Goal: Navigation & Orientation: Find specific page/section

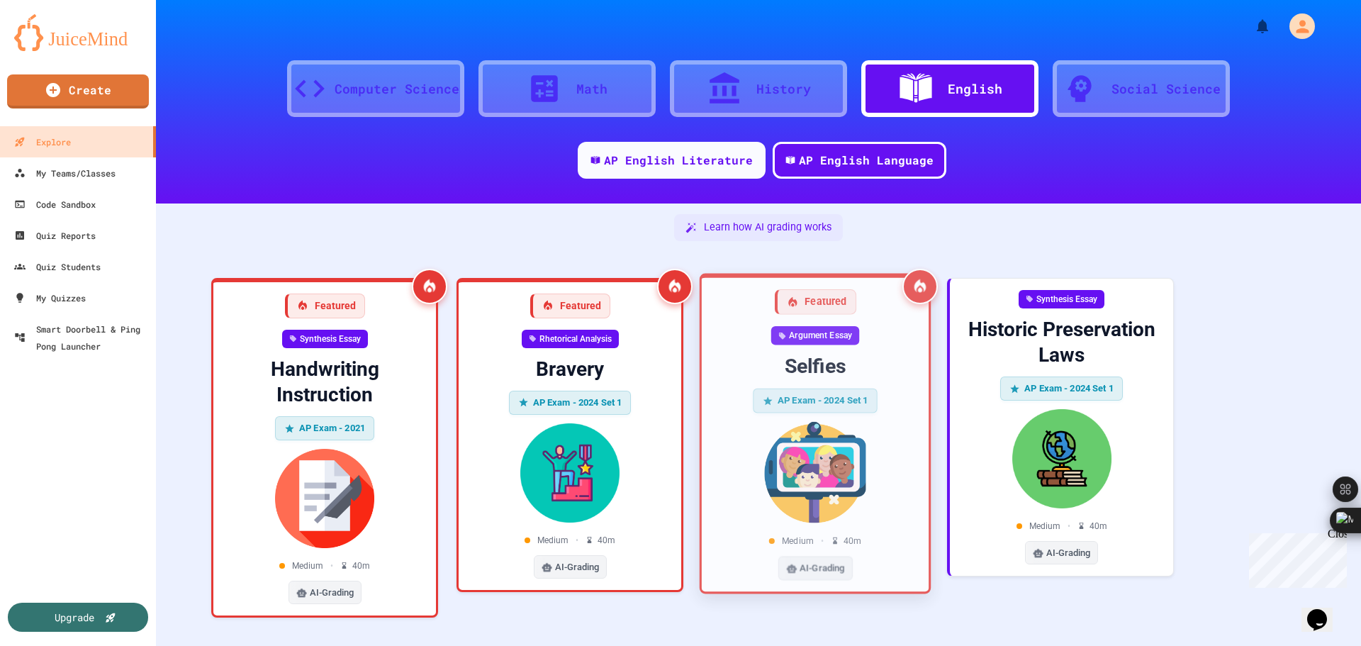
click at [748, 352] on div "Argument Essay Selfies AP Exam - 2024 Set 1 Medium • 40 m AI-Grading" at bounding box center [815, 453] width 204 height 254
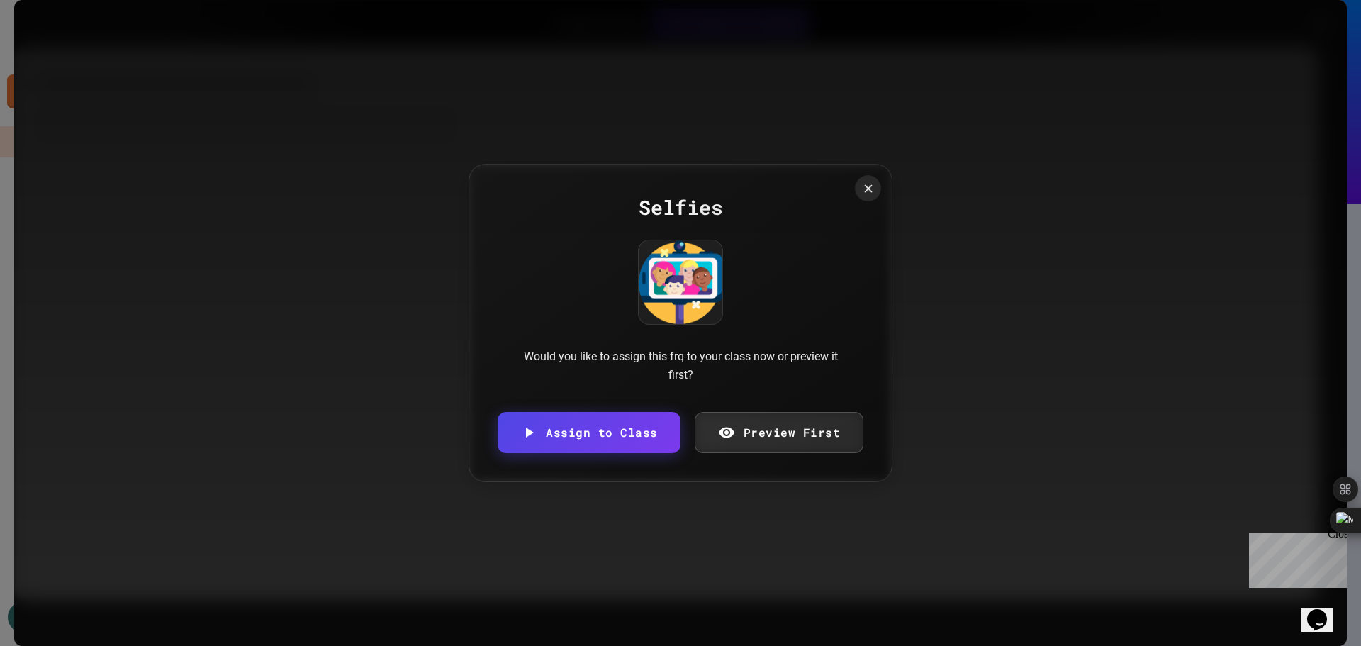
click at [872, 181] on div at bounding box center [868, 188] width 26 height 26
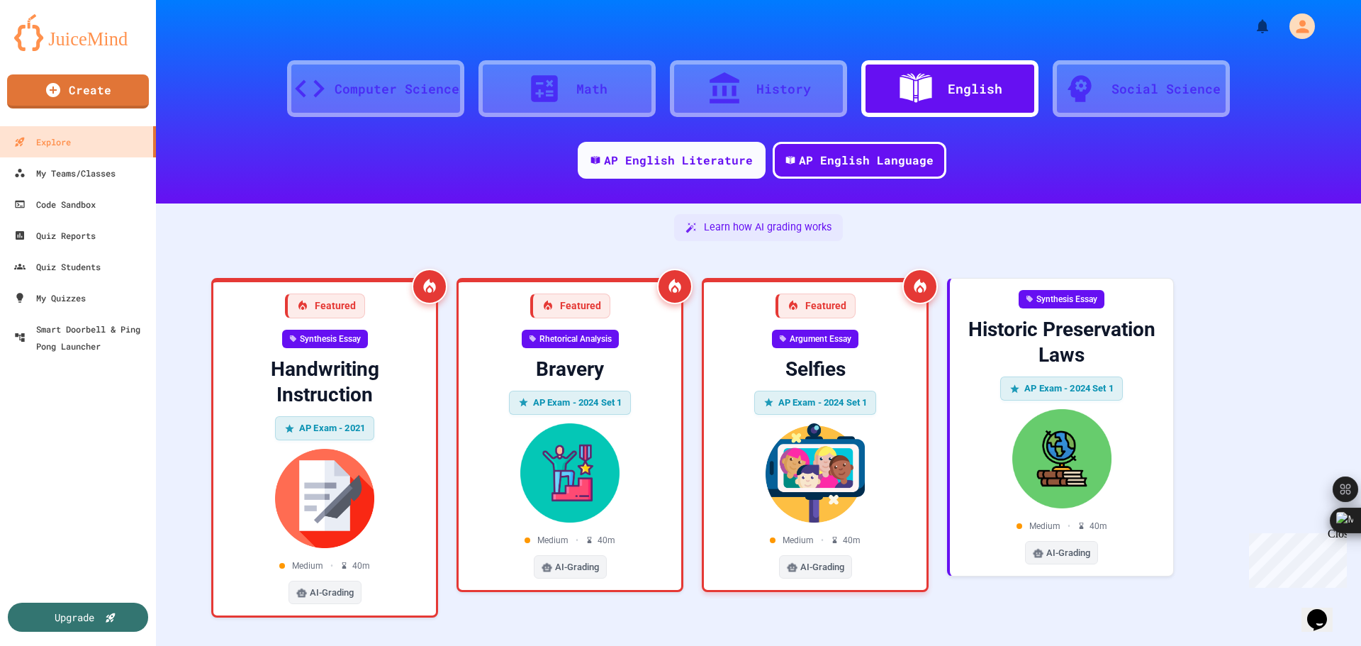
click at [855, 187] on div "AP English Literature AP English Language" at bounding box center [758, 165] width 1205 height 47
click at [349, 79] on div "Computer Science" at bounding box center [397, 88] width 125 height 19
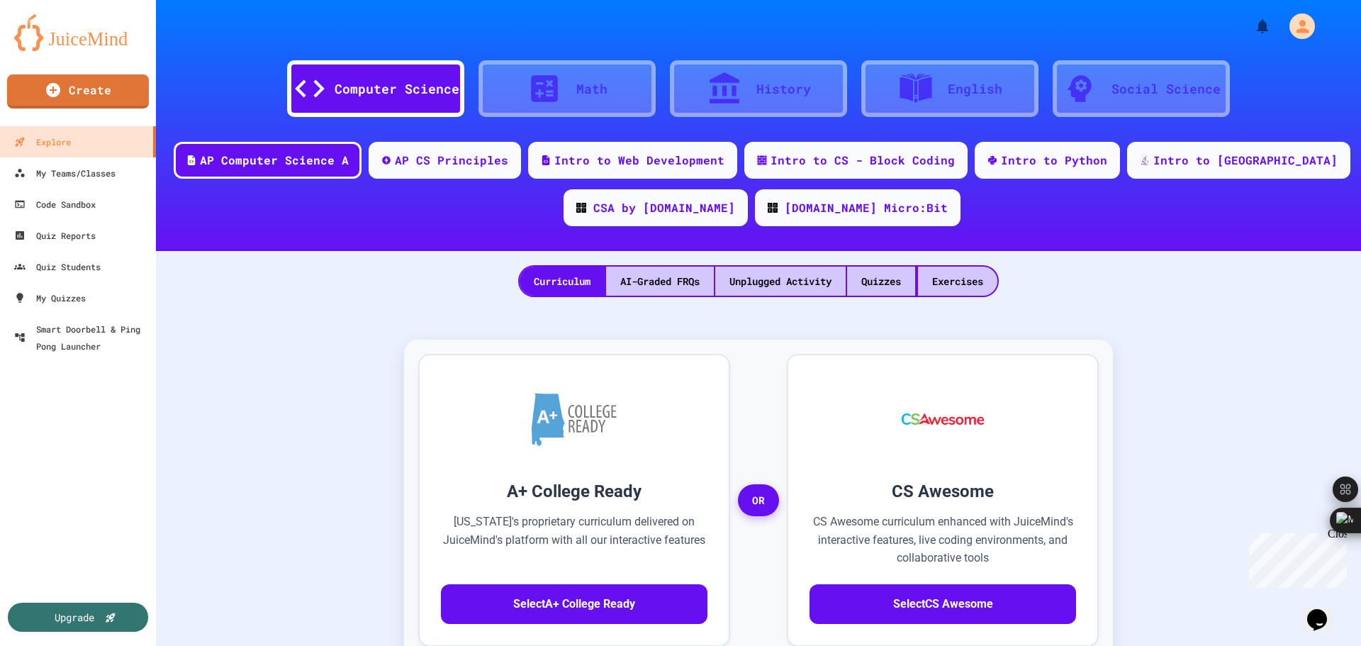
click at [586, 66] on div "Math" at bounding box center [566, 88] width 177 height 57
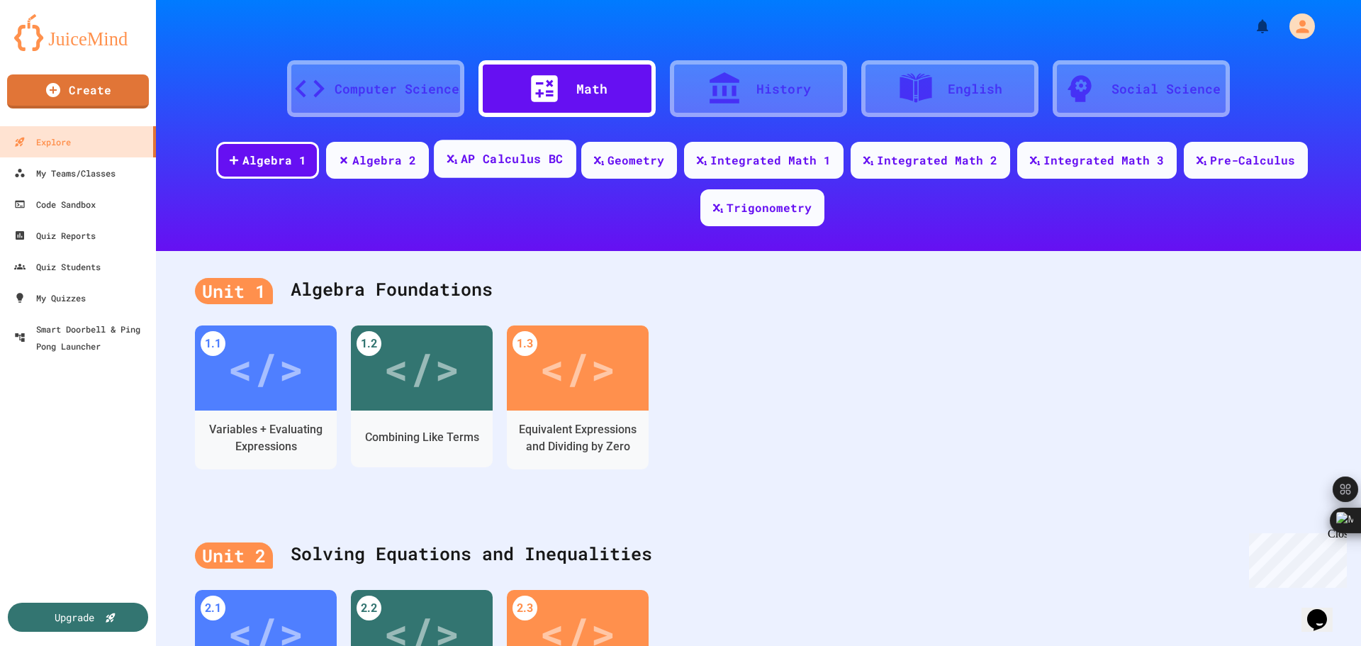
click at [535, 174] on div "AP Calculus BC" at bounding box center [505, 159] width 142 height 38
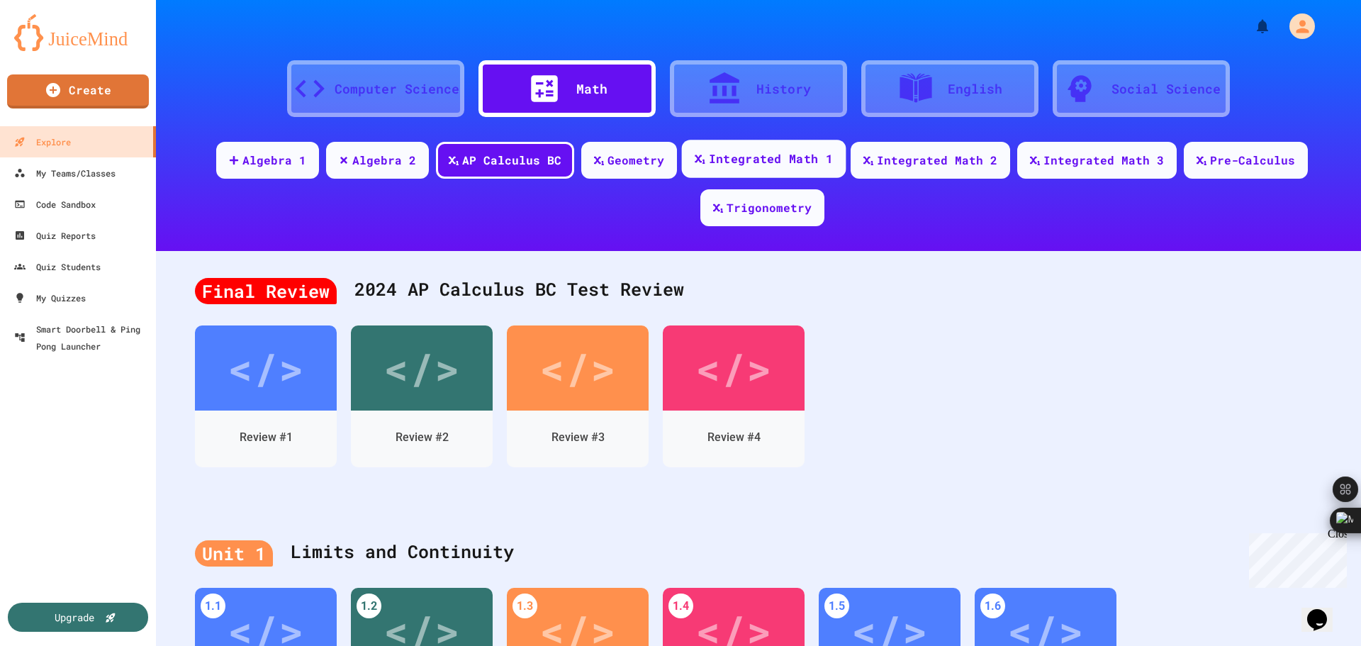
drag, startPoint x: 950, startPoint y: 378, endPoint x: 690, endPoint y: 164, distance: 336.8
click at [769, 77] on div "History" at bounding box center [758, 88] width 177 height 57
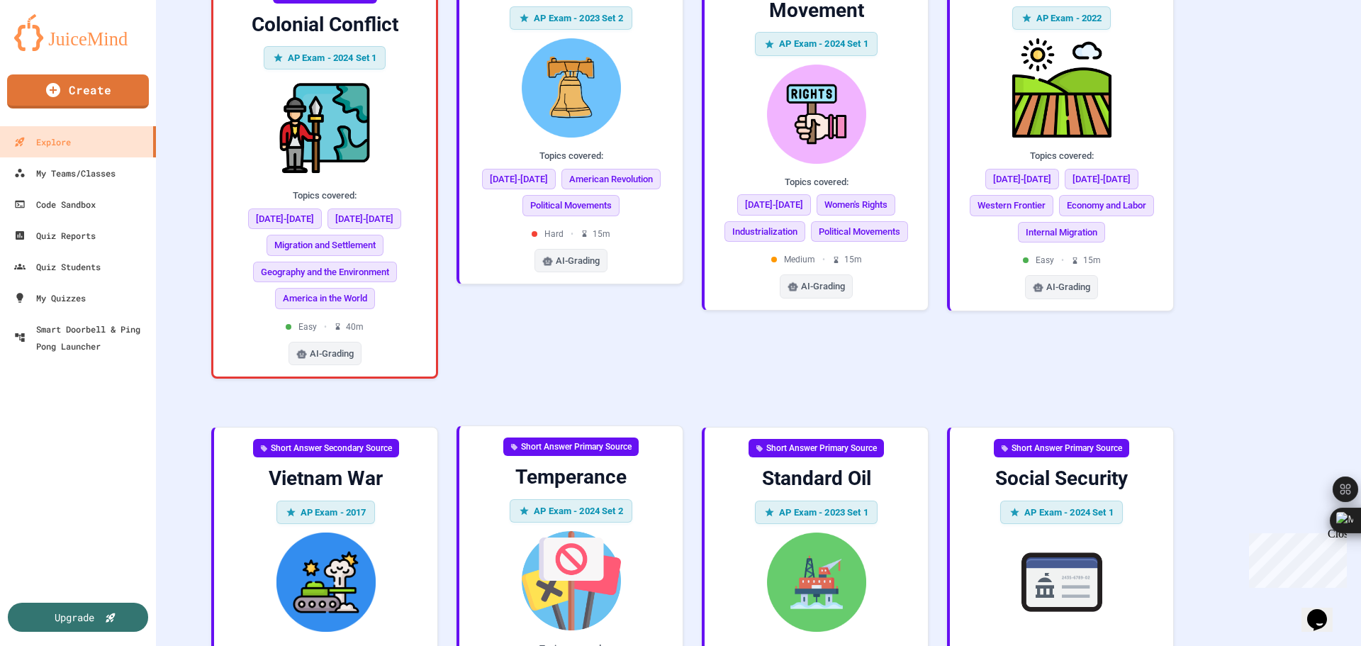
scroll to position [850, 0]
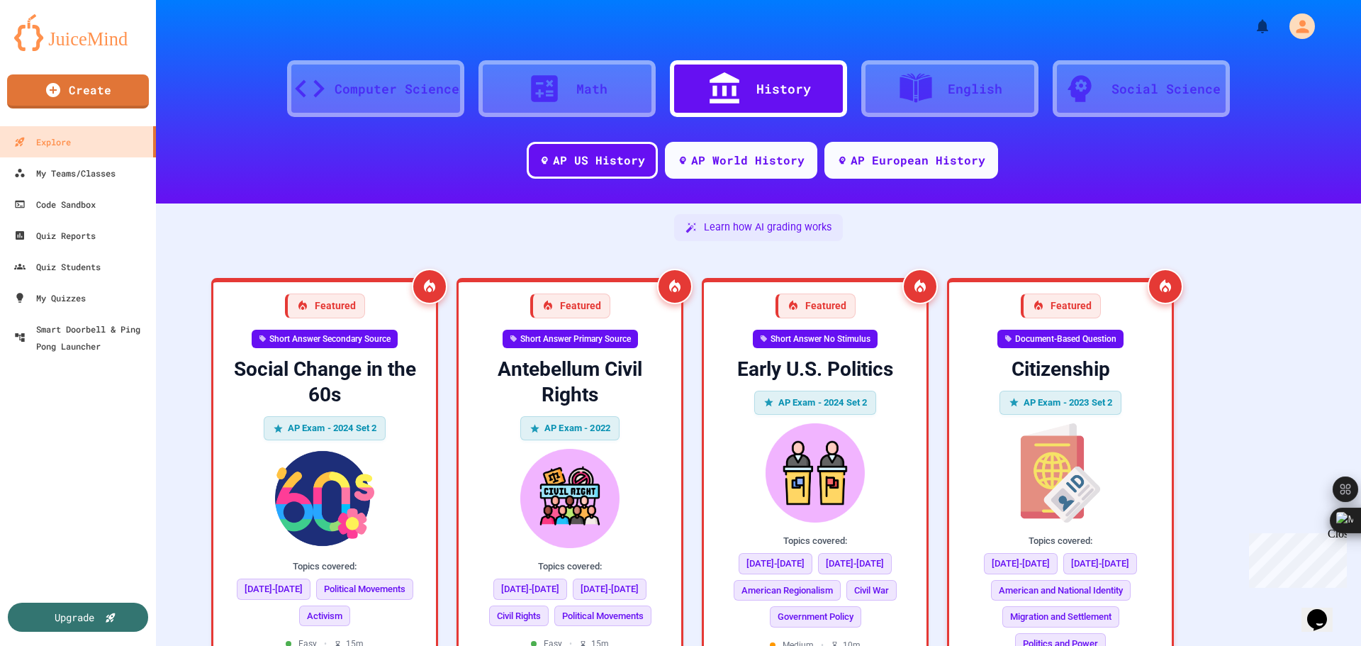
scroll to position [850, 0]
